Goal: Information Seeking & Learning: Learn about a topic

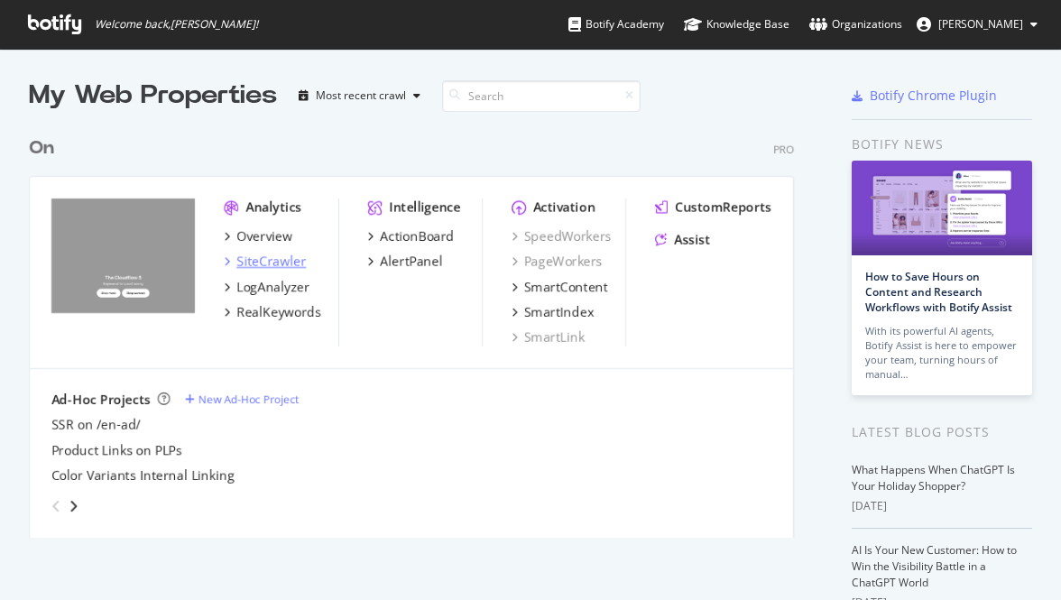
scroll to position [600, 1061]
click at [283, 258] on div "SiteCrawler" at bounding box center [270, 262] width 69 height 18
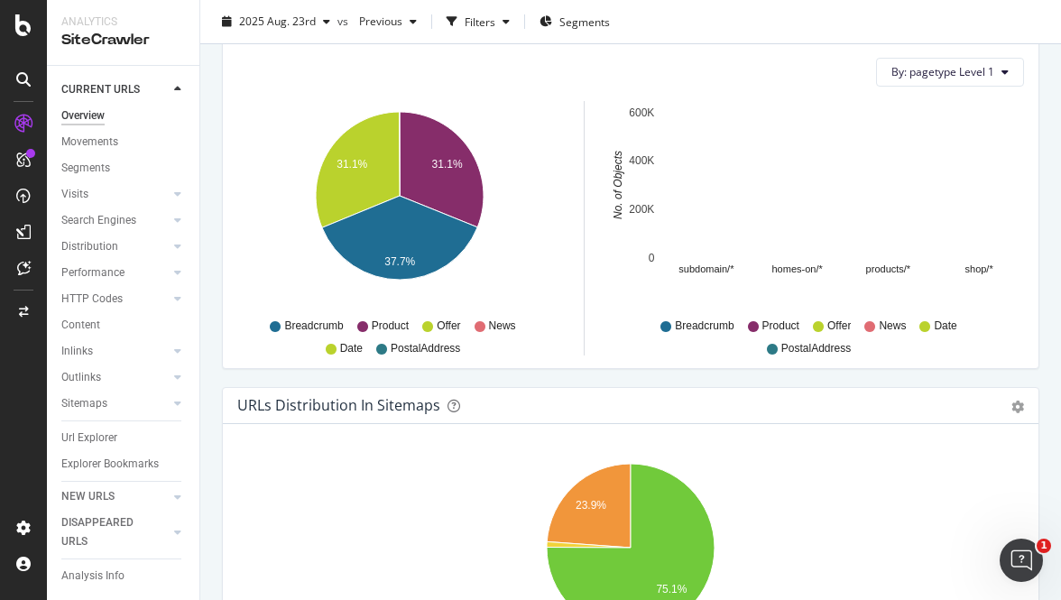
scroll to position [3534, 0]
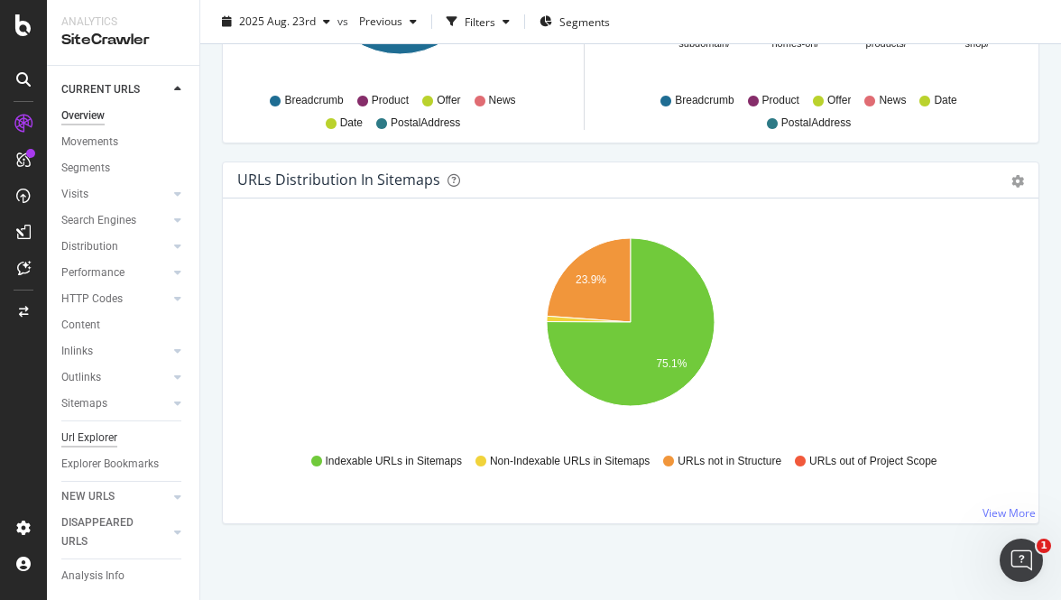
click at [106, 437] on div "Url Explorer" at bounding box center [89, 437] width 56 height 19
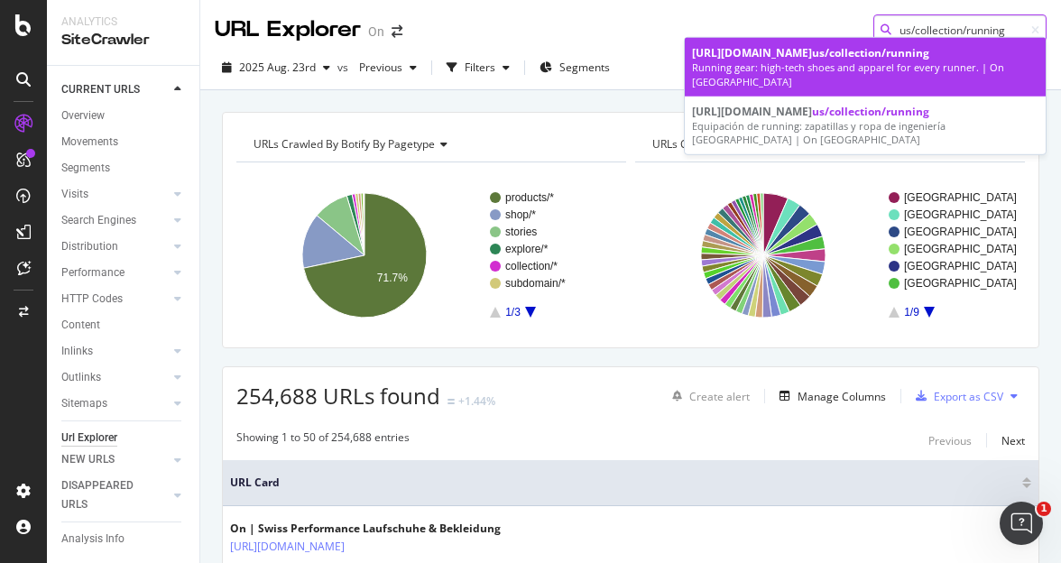
type input "us/collection/running"
click at [911, 71] on div "Running gear: high-tech shoes and apparel for every runner. | On [GEOGRAPHIC_DA…" at bounding box center [865, 74] width 346 height 28
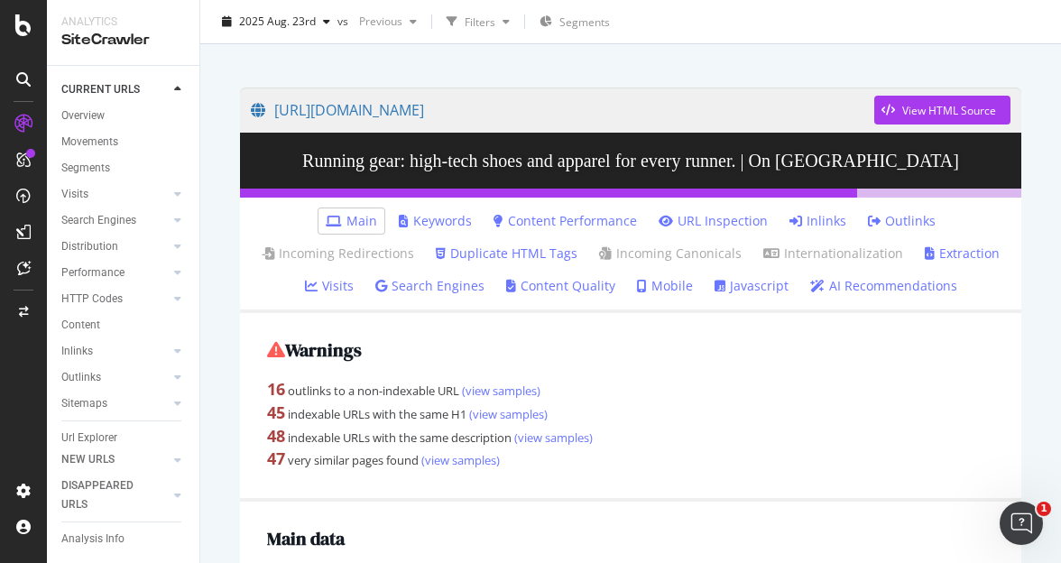
scroll to position [106, 0]
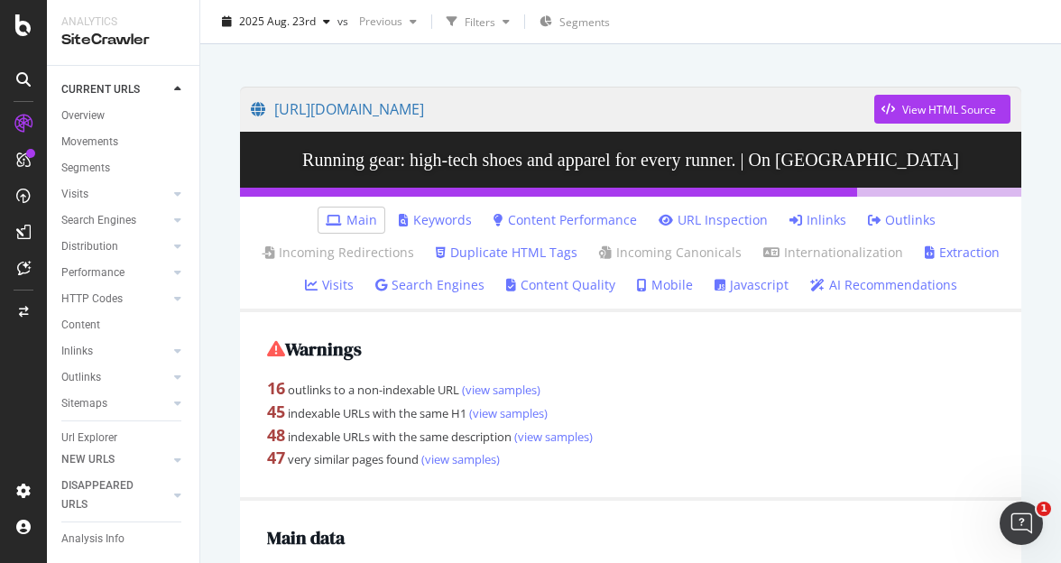
click at [903, 385] on div "16 outlinks to a non-indexable URL (view samples)" at bounding box center [630, 388] width 727 height 23
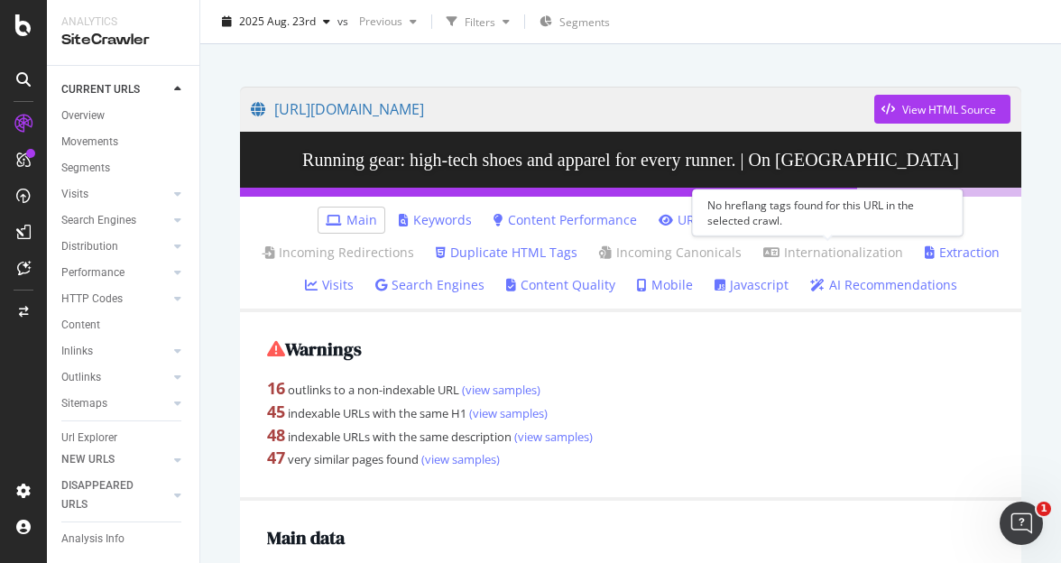
click at [814, 216] on div "No hreflang tags found for this URL in the selected crawl." at bounding box center [827, 212] width 271 height 47
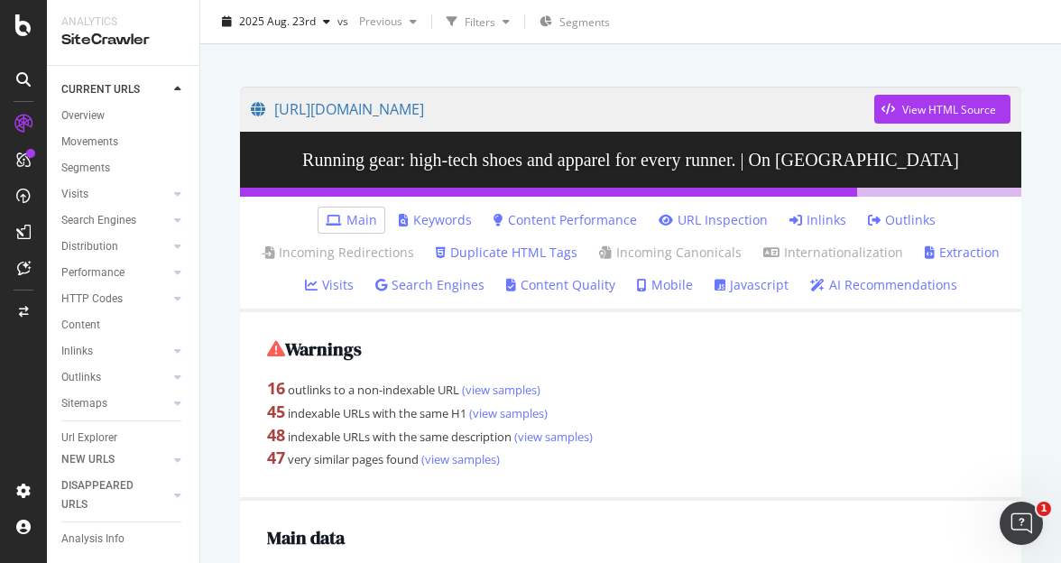
click at [819, 219] on link "Inlinks" at bounding box center [817, 220] width 57 height 18
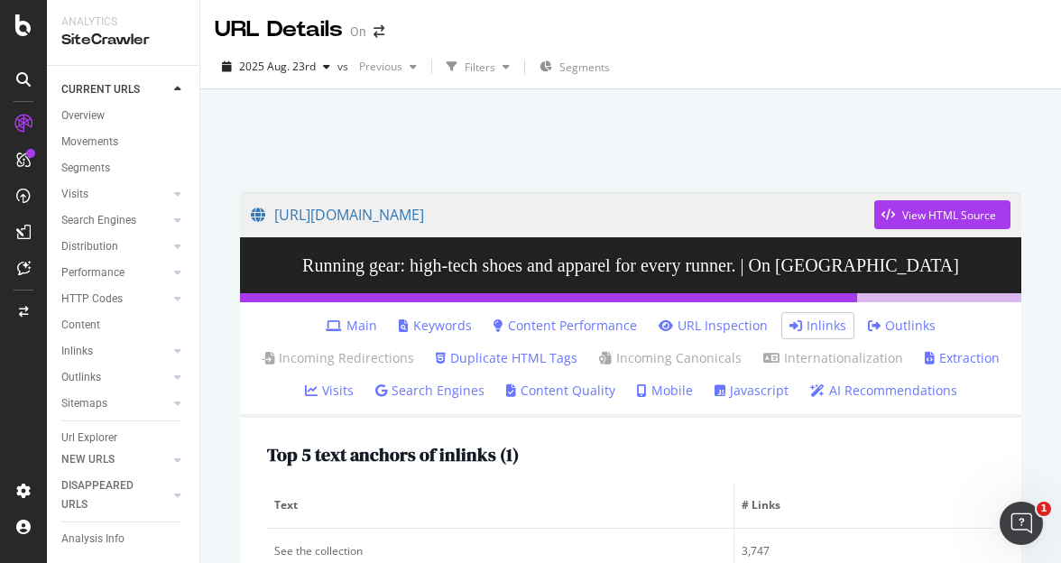
click at [897, 321] on link "Outlinks" at bounding box center [902, 326] width 68 height 18
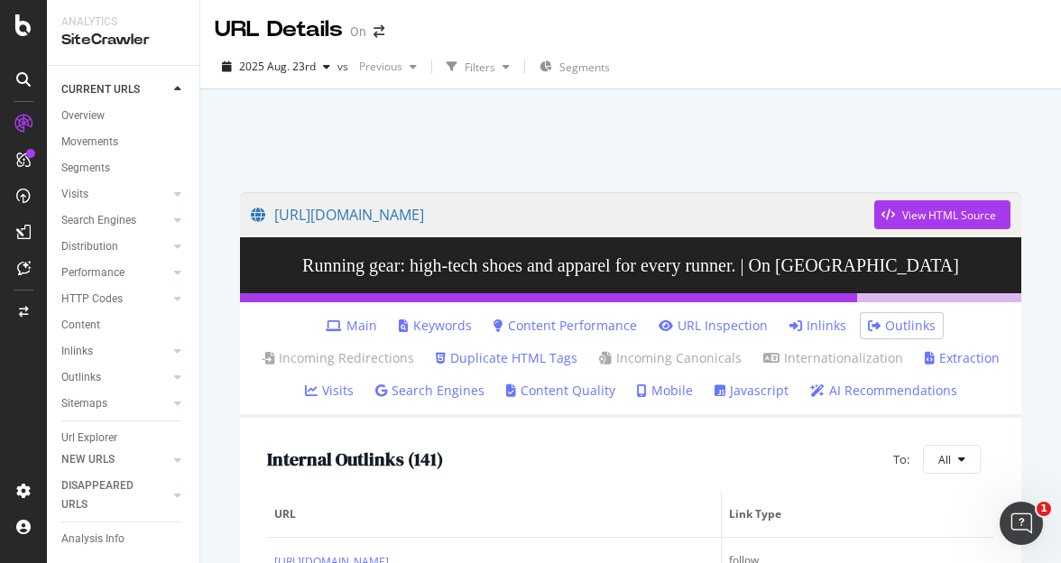
click at [888, 78] on div "[DATE] vs Previous Filters Segments" at bounding box center [630, 70] width 861 height 36
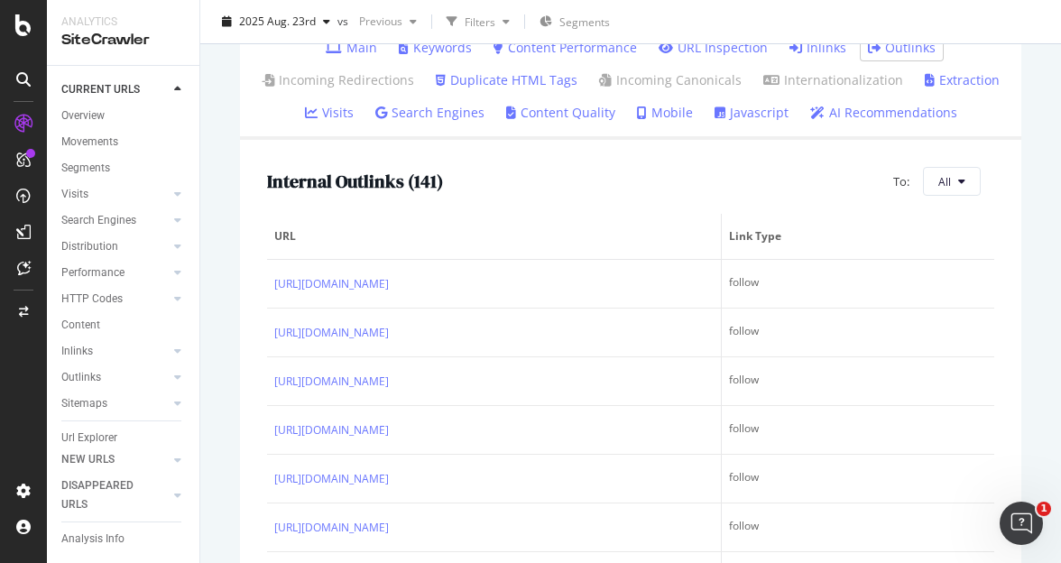
scroll to position [318, 0]
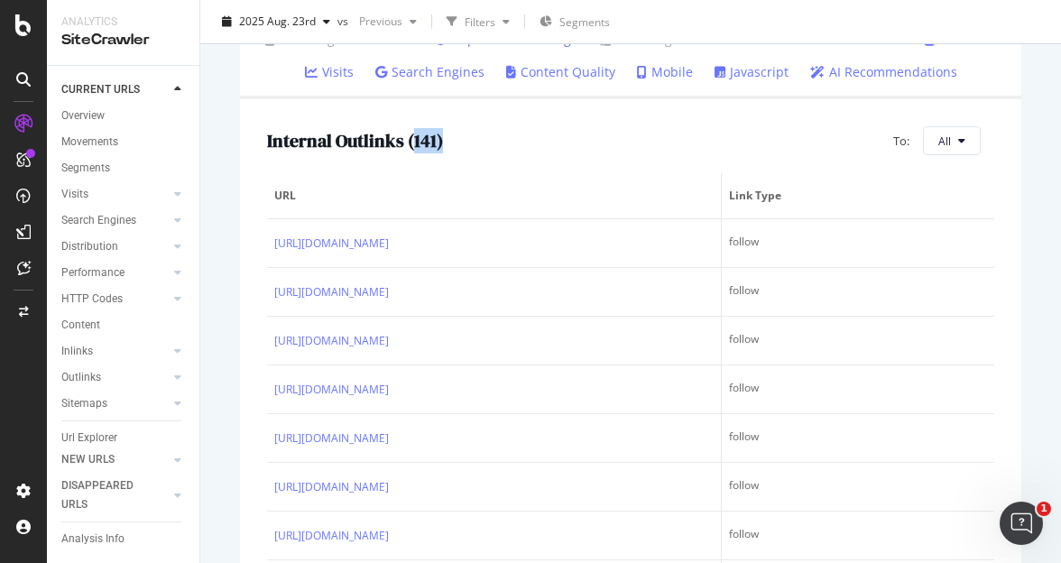
drag, startPoint x: 411, startPoint y: 141, endPoint x: 476, endPoint y: 141, distance: 64.9
click at [476, 141] on div "Internal Outlinks ( 141 ) To: All" at bounding box center [630, 140] width 727 height 29
